Goal: Navigation & Orientation: Find specific page/section

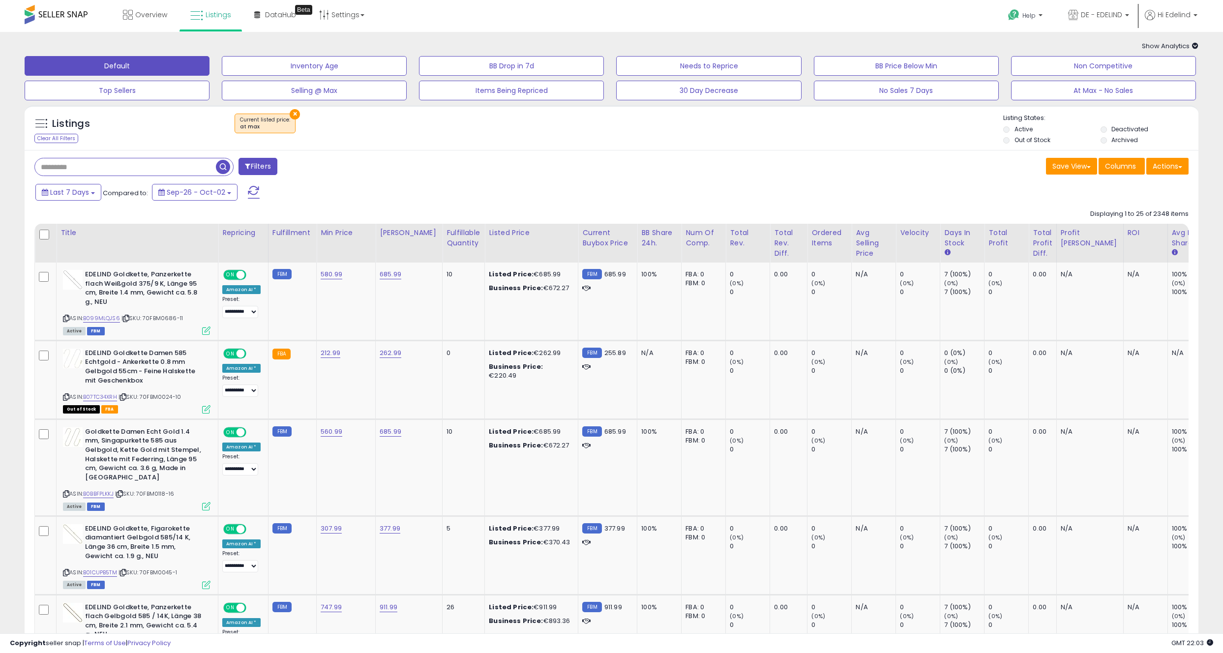
scroll to position [0, 32]
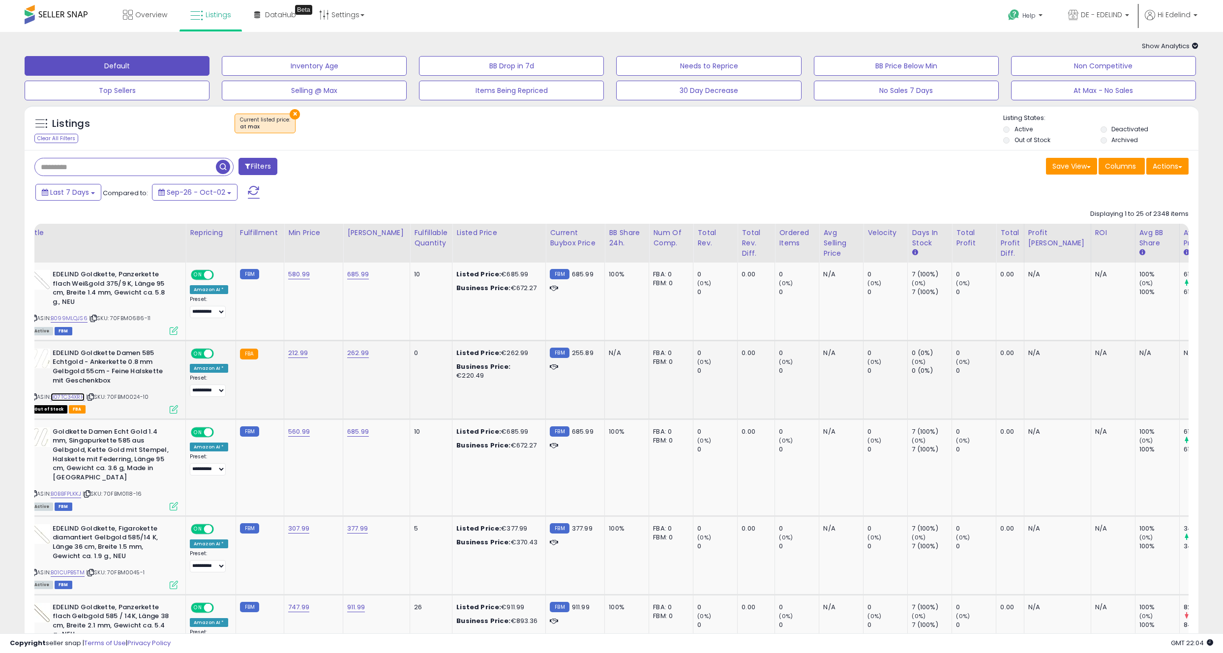
click at [68, 398] on link "B07TC34XRH" at bounding box center [68, 397] width 34 height 8
click at [70, 391] on div "ASIN: B07TC34XRH | SKU: 70FBM0024-10 Out of Stock FBA" at bounding box center [105, 381] width 148 height 64
click at [71, 396] on link "B07TC34XRH" at bounding box center [68, 397] width 34 height 8
click at [615, 150] on div "Listings Clear All Filters × Current listed price" at bounding box center [612, 127] width 1174 height 45
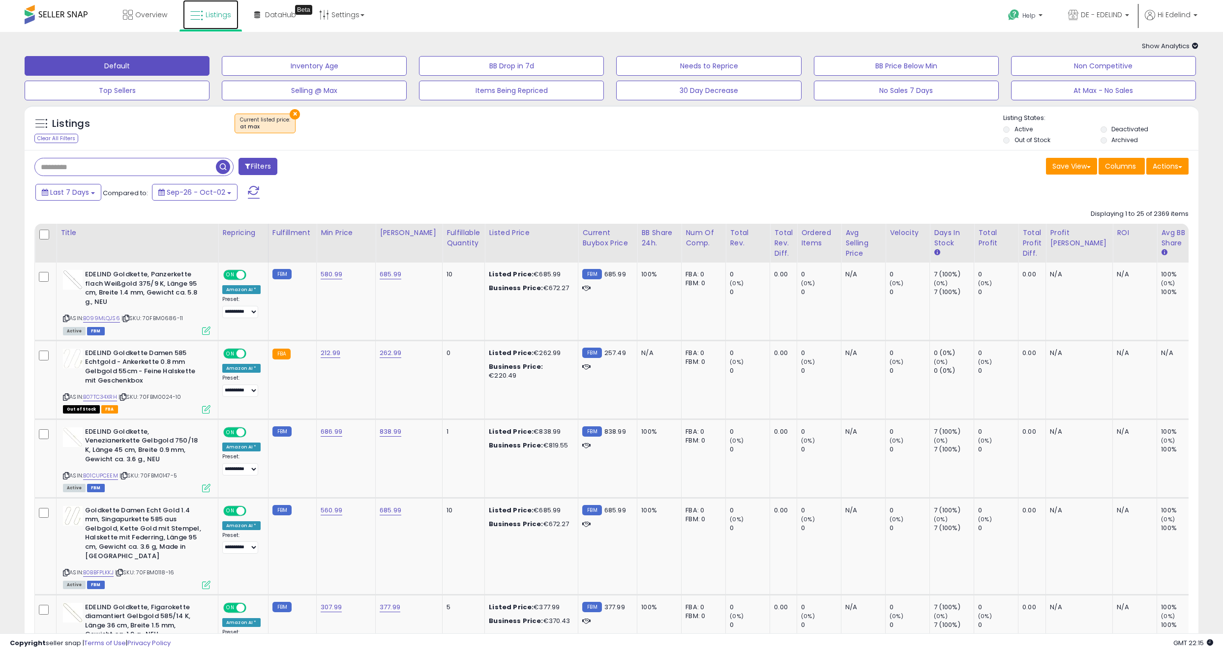
click at [210, 14] on span "Listings" at bounding box center [219, 15] width 26 height 10
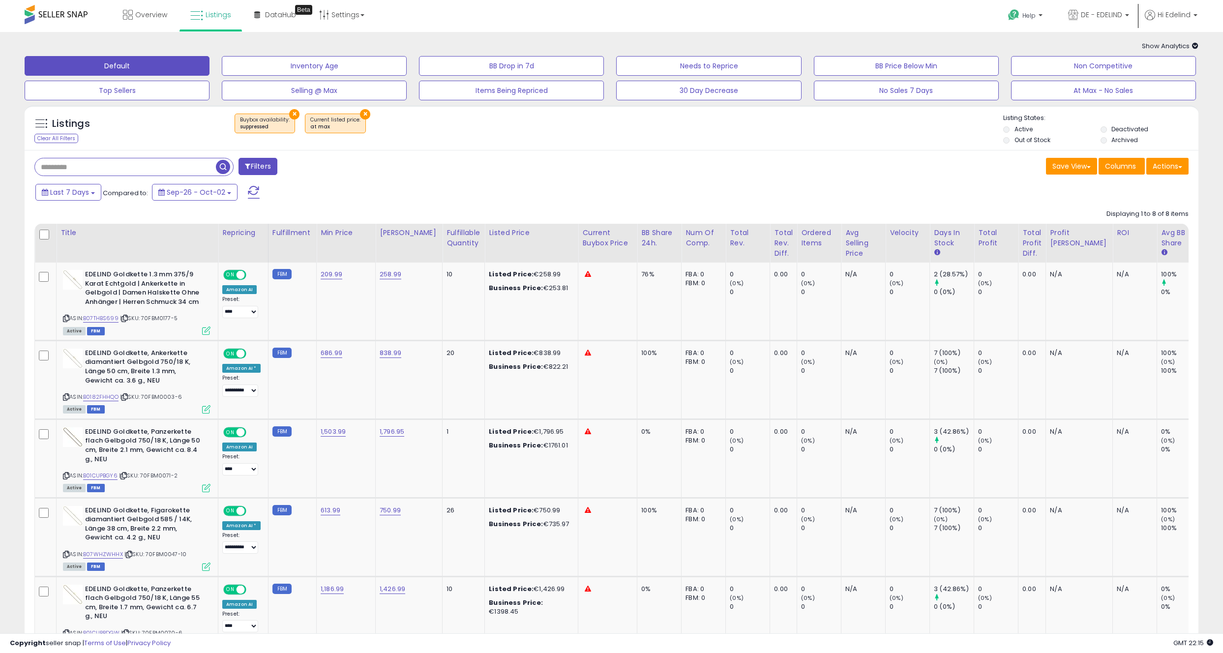
click at [360, 112] on button "×" at bounding box center [365, 114] width 10 height 10
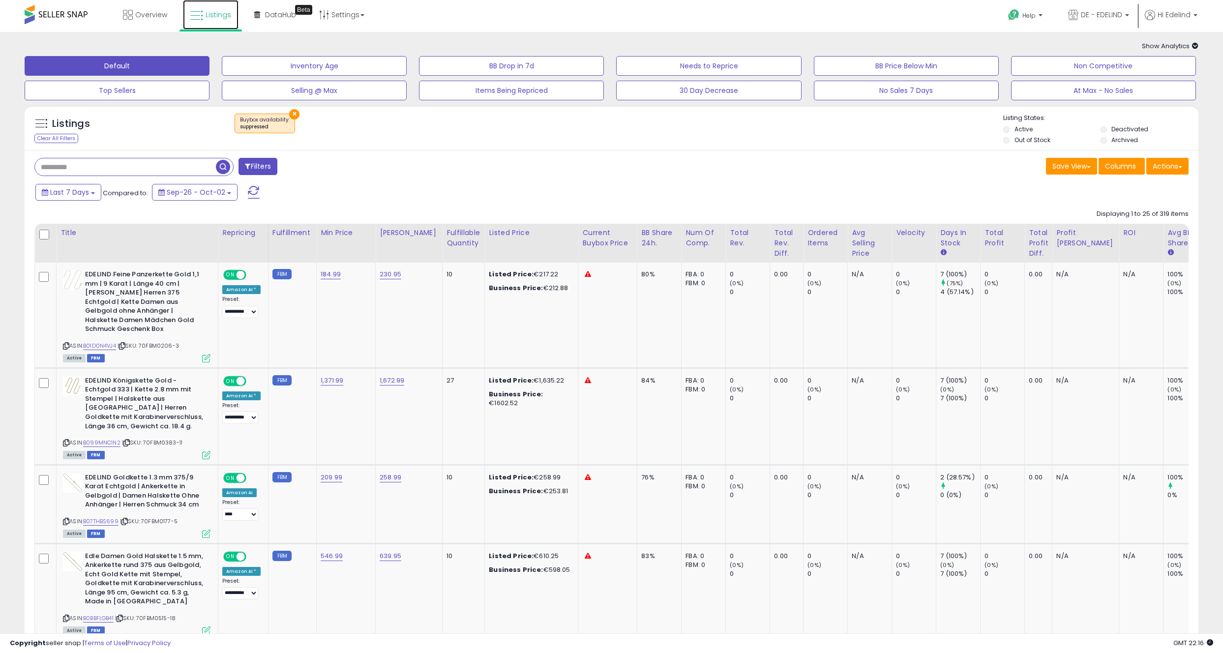
click at [213, 16] on span "Listings" at bounding box center [219, 15] width 26 height 10
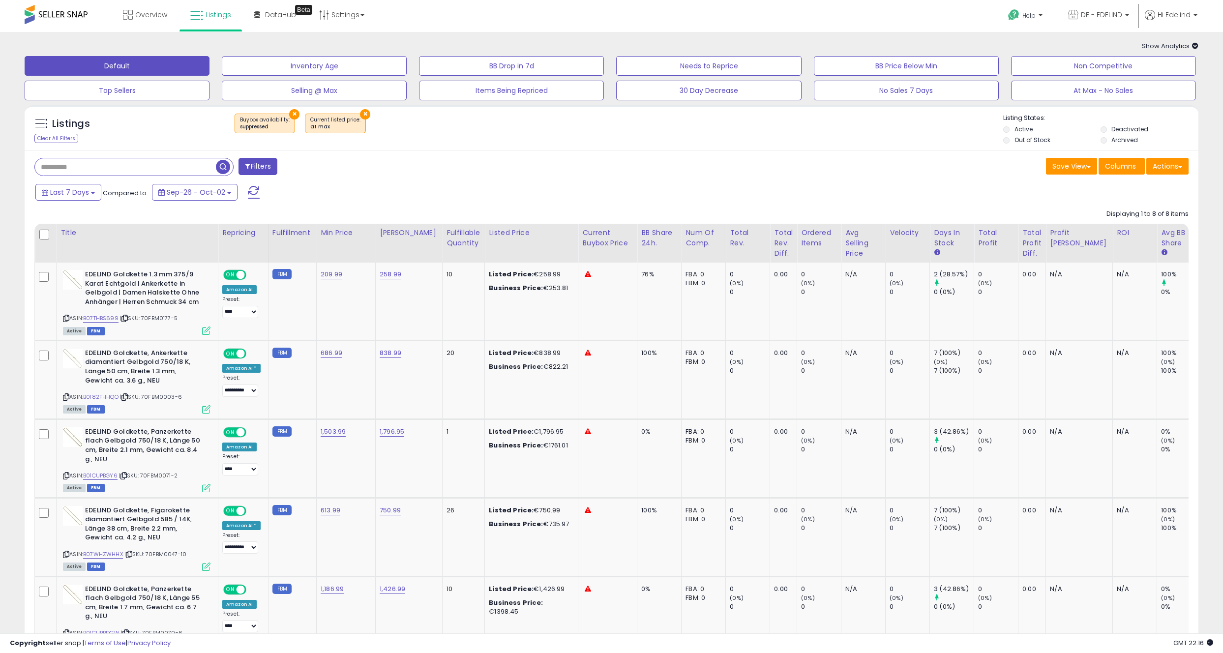
click at [427, 24] on div "Overview Listings Beta" at bounding box center [398, 21] width 811 height 42
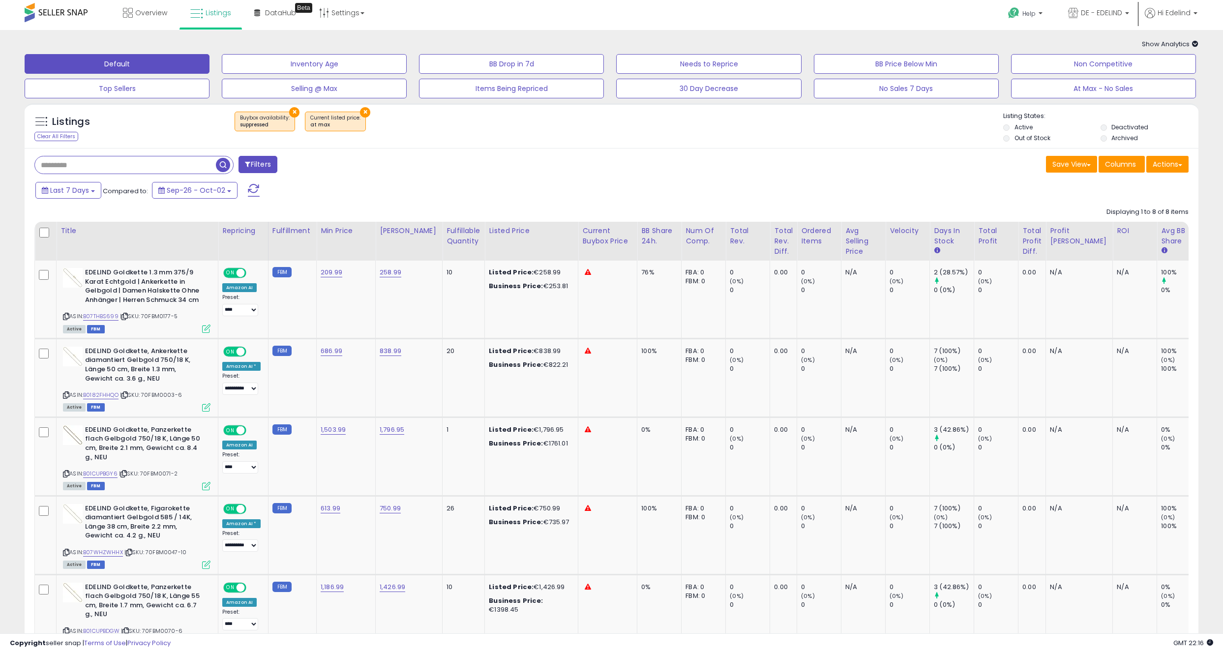
click at [518, 180] on div "Filters Save View Save As New View Update Current View Columns" at bounding box center [612, 547] width 1174 height 799
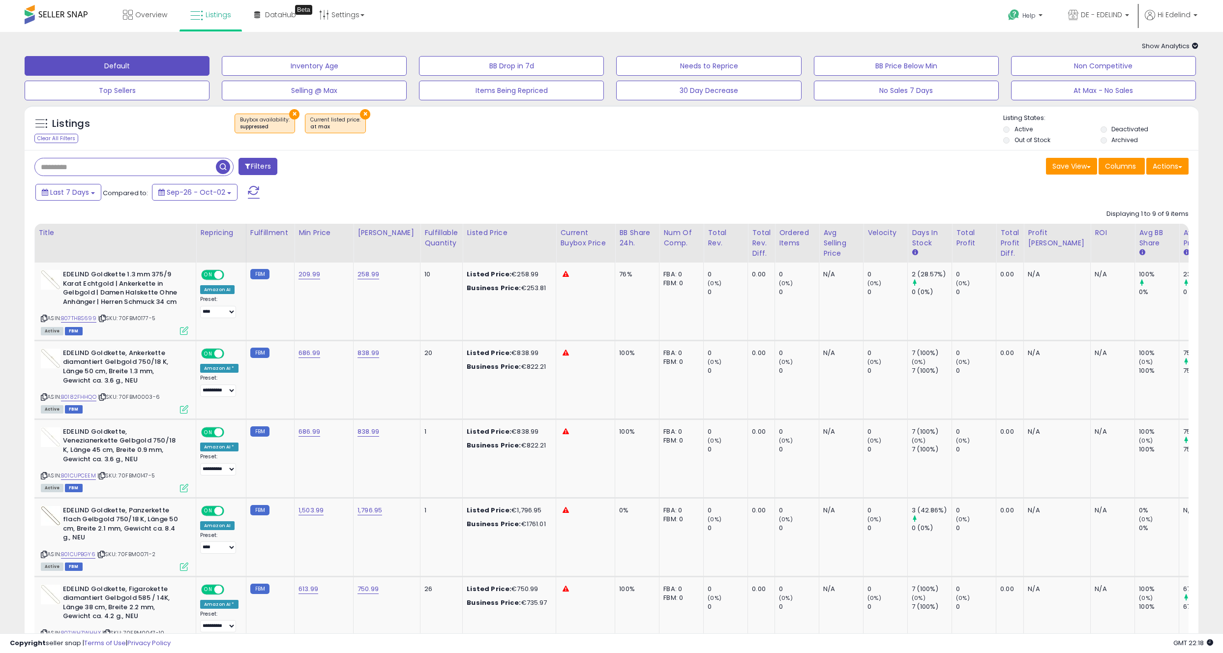
click at [447, 165] on div "Filters" at bounding box center [319, 168] width 585 height 20
click at [362, 114] on button "×" at bounding box center [365, 114] width 10 height 10
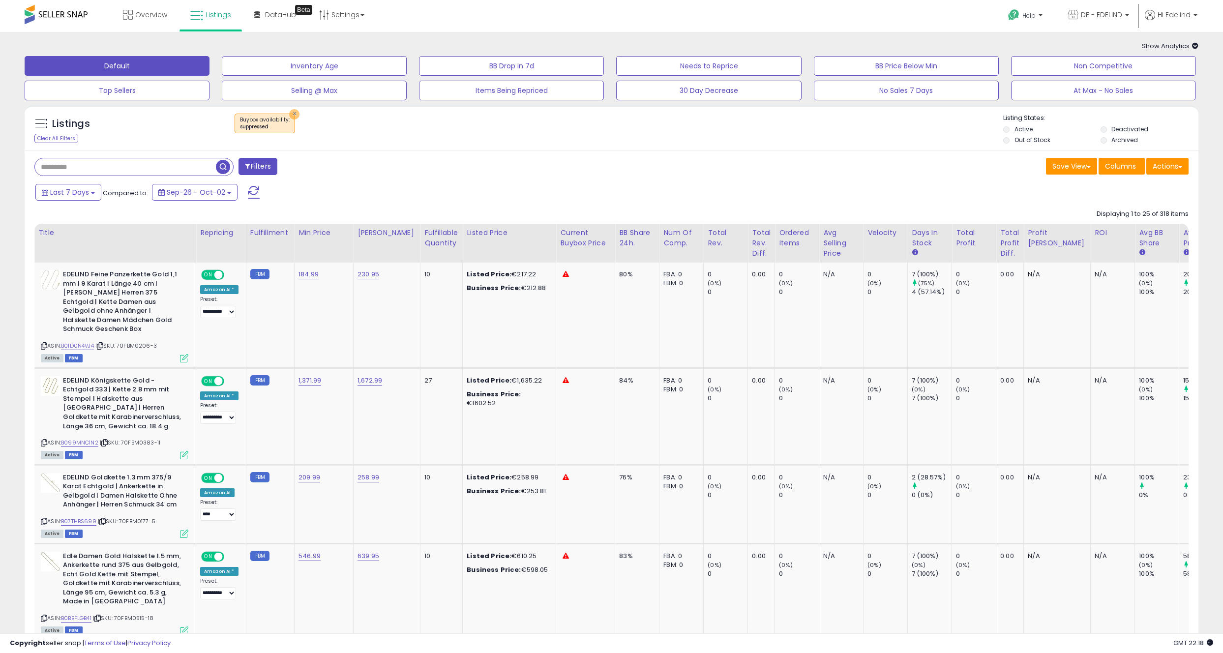
click at [292, 113] on button "×" at bounding box center [294, 114] width 10 height 10
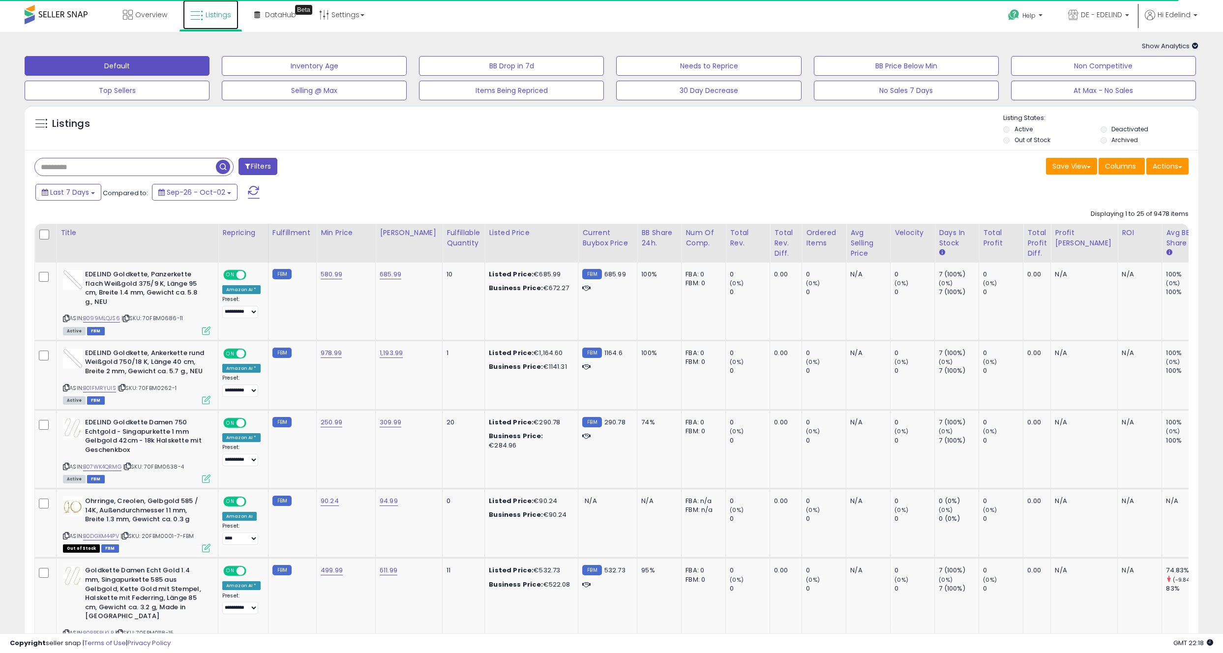
click at [218, 19] on span "Listings" at bounding box center [219, 15] width 26 height 10
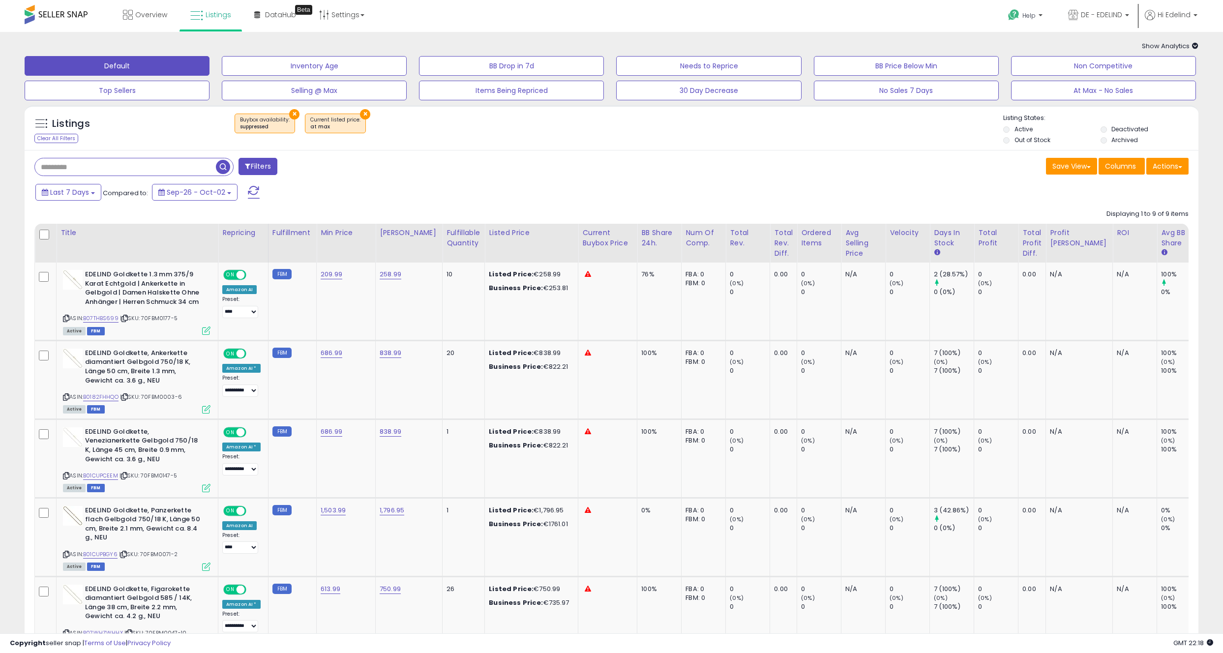
click at [290, 111] on button "×" at bounding box center [294, 114] width 10 height 10
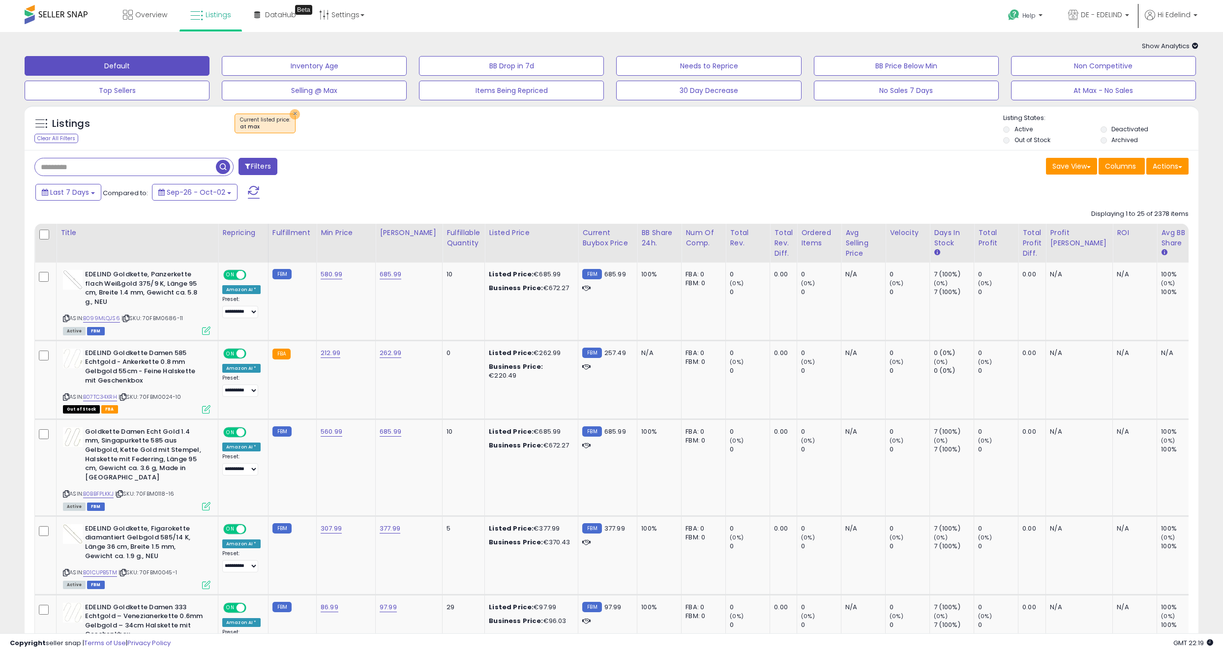
drag, startPoint x: 294, startPoint y: 113, endPoint x: 545, endPoint y: 151, distance: 253.8
click at [294, 113] on button "×" at bounding box center [295, 114] width 10 height 10
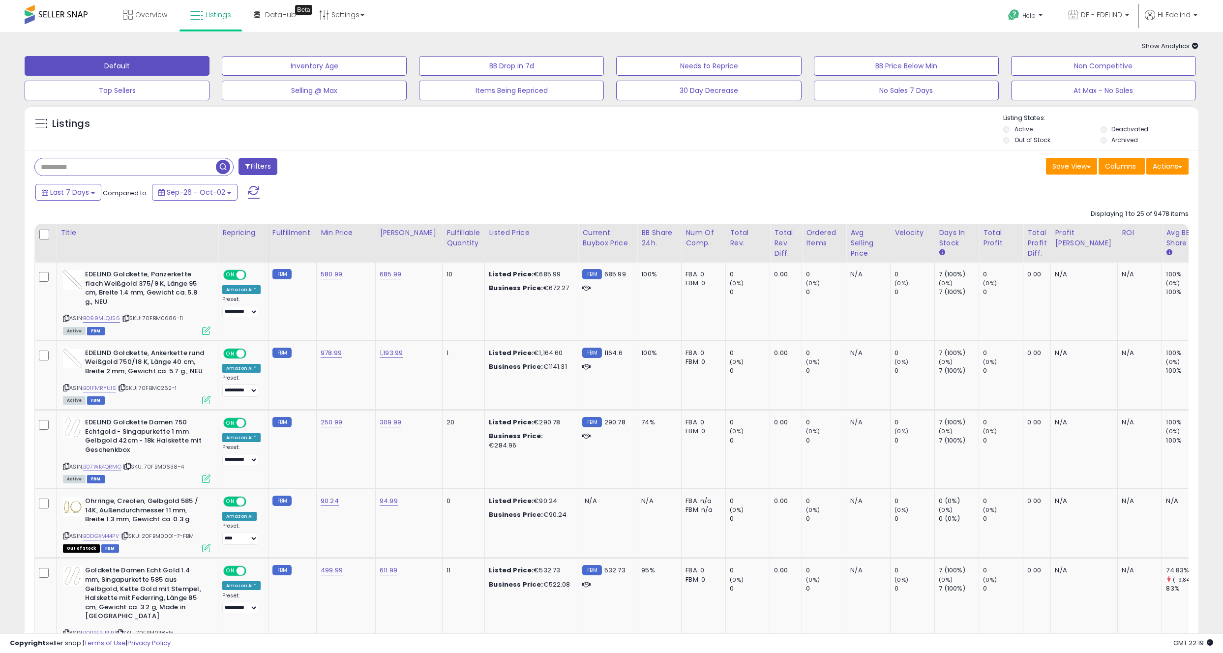
click at [537, 172] on div "Filters" at bounding box center [319, 168] width 585 height 20
